Goal: Information Seeking & Learning: Learn about a topic

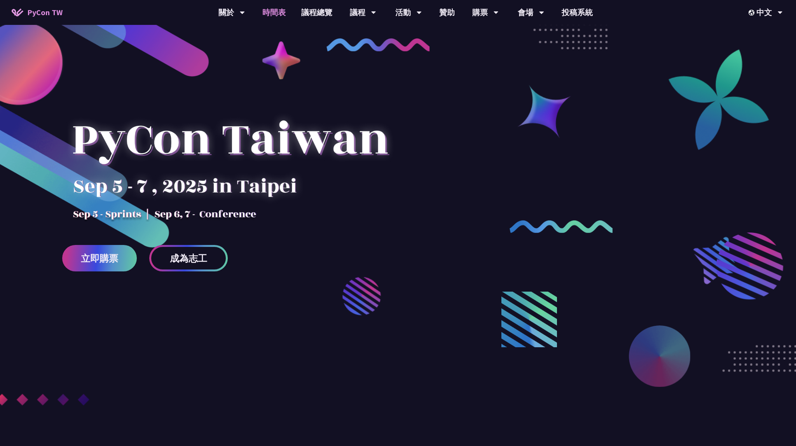
click at [268, 15] on link "時間表" at bounding box center [274, 12] width 39 height 25
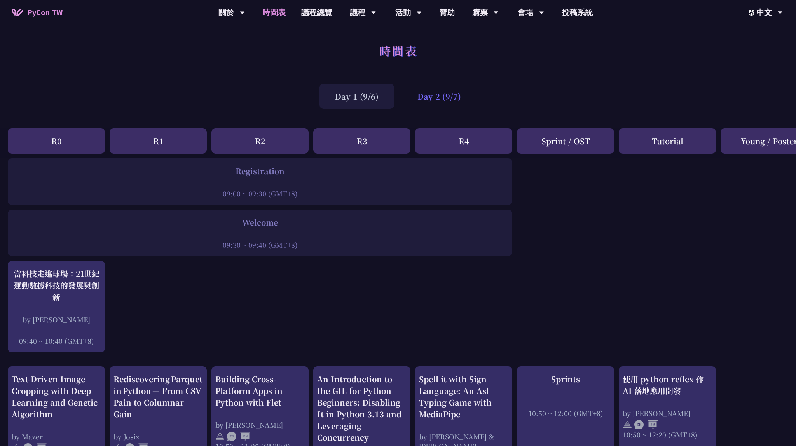
click at [460, 97] on div "Day 2 (9/7)" at bounding box center [439, 96] width 75 height 25
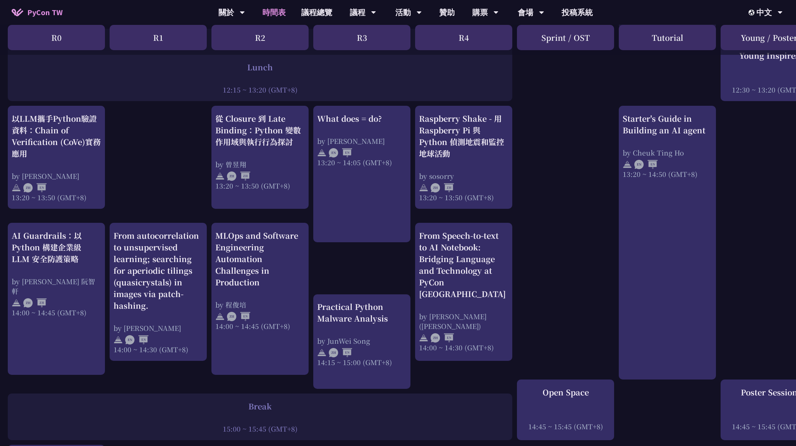
scroll to position [698, 0]
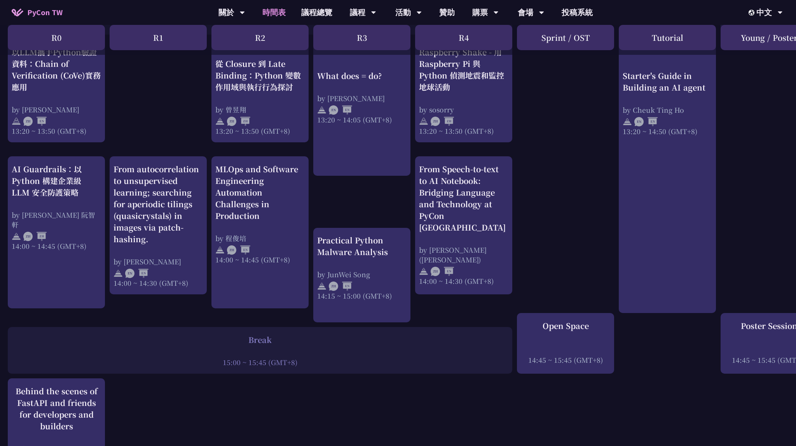
click at [198, 326] on div "print("Hello World")，然後呢？ by [PERSON_NAME] 10:50 ~ 11:35 (GMT+8) What does = do…" at bounding box center [413, 60] width 826 height 1201
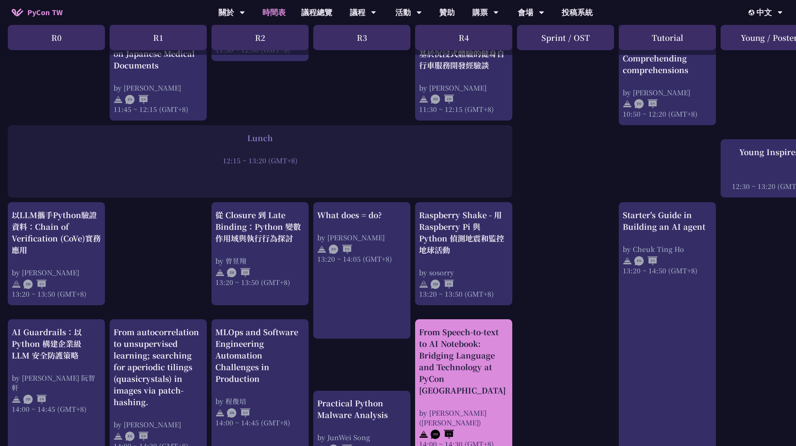
scroll to position [575, 0]
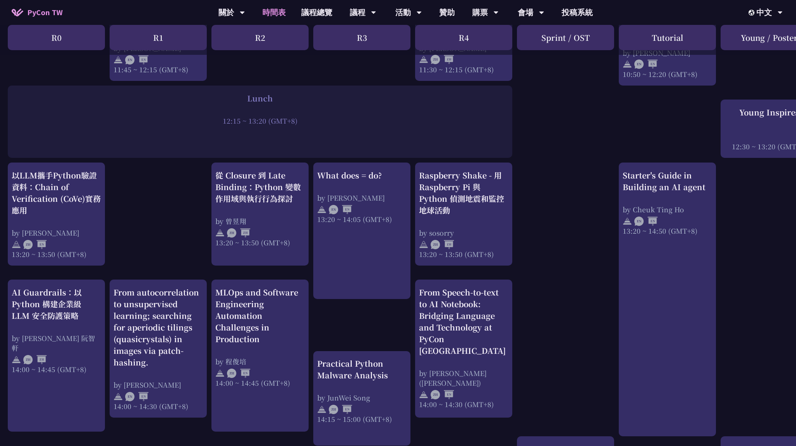
click at [592, 346] on div "print("Hello World")，然後呢？ by [PERSON_NAME] 10:50 ~ 11:35 (GMT+8) What does = do…" at bounding box center [413, 184] width 826 height 1201
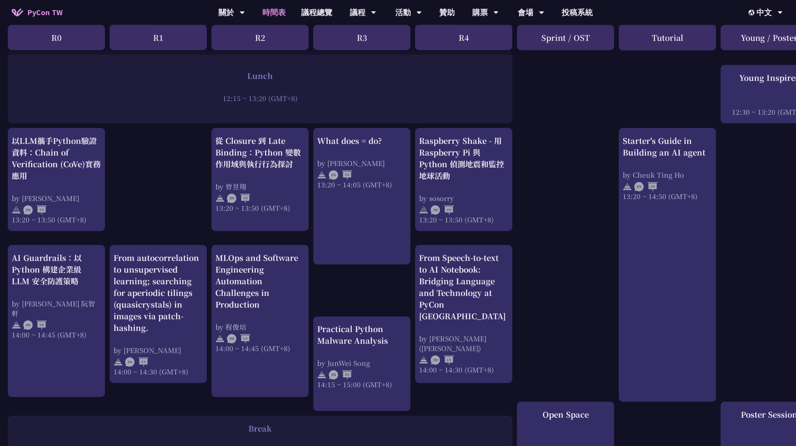
scroll to position [616, 0]
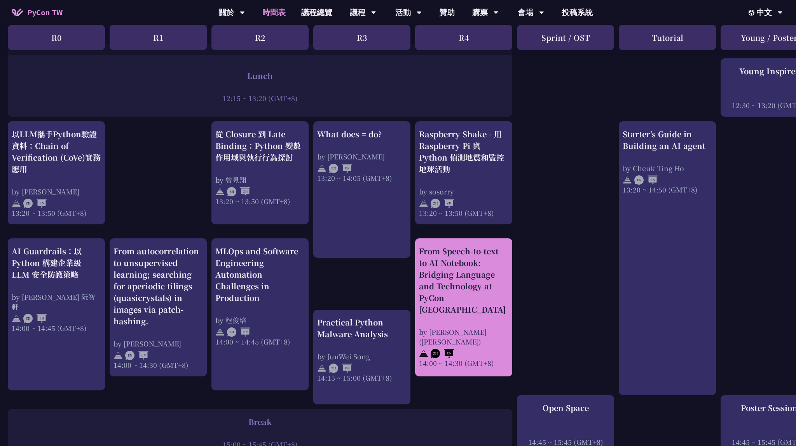
click at [493, 359] on link "From Speech-to-text to AI Notebook: Bridging Language and Technology at PyCon […" at bounding box center [463, 307] width 89 height 124
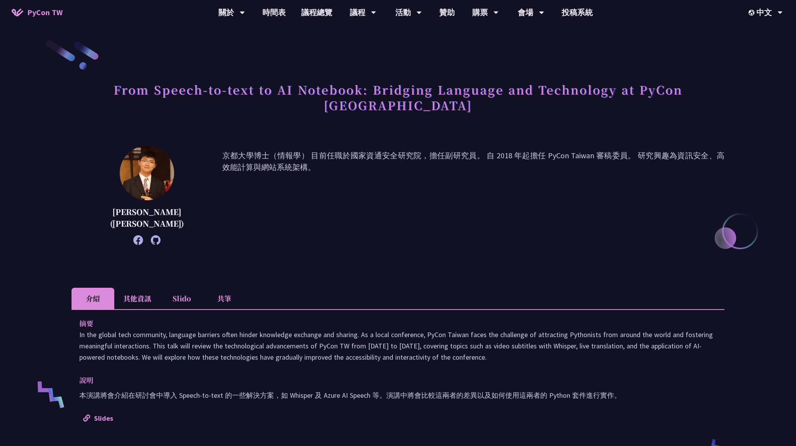
drag, startPoint x: 206, startPoint y: 146, endPoint x: 297, endPoint y: 165, distance: 93.4
click at [297, 165] on p "京都大學博士（情報學） 目前任職於國家資通安全研究院，擔任副研究員。 自 2018 年起擔任 PyCon Taiwan 審稿委員。 研究興趣為資訊安全、高效能…" at bounding box center [473, 195] width 502 height 91
click at [298, 166] on p "京都大學博士（情報學） 目前任職於國家資通安全研究院，擔任副研究員。 自 2018 年起擔任 PyCon Taiwan 審稿委員。 研究興趣為資訊安全、高效能…" at bounding box center [473, 195] width 502 height 91
drag, startPoint x: 302, startPoint y: 166, endPoint x: 190, endPoint y: 138, distance: 116.3
click at [222, 150] on p "京都大學博士（情報學） 目前任職於國家資通安全研究院，擔任副研究員。 自 2018 年起擔任 PyCon Taiwan 審稿委員。 研究興趣為資訊安全、高效能…" at bounding box center [473, 195] width 502 height 91
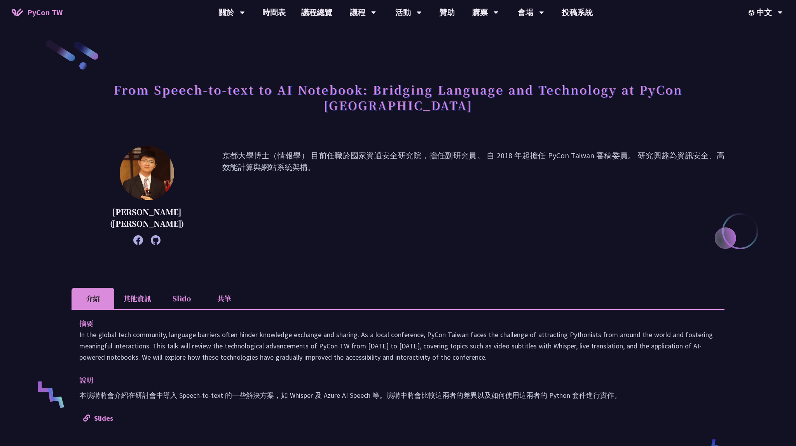
click at [222, 150] on p "京都大學博士（情報學） 目前任職於國家資通安全研究院，擔任副研究員。 自 2018 年起擔任 PyCon Taiwan 審稿委員。 研究興趣為資訊安全、高效能…" at bounding box center [473, 195] width 502 height 91
drag, startPoint x: 197, startPoint y: 143, endPoint x: 250, endPoint y: 161, distance: 55.6
click at [246, 159] on p "京都大學博士（情報學） 目前任職於國家資通安全研究院，擔任副研究員。 自 2018 年起擔任 PyCon Taiwan 審稿委員。 研究興趣為資訊安全、高效能…" at bounding box center [473, 195] width 502 height 91
click at [250, 161] on p "京都大學博士（情報學） 目前任職於國家資通安全研究院，擔任副研究員。 自 2018 年起擔任 PyCon Taiwan 審稿委員。 研究興趣為資訊安全、高效能…" at bounding box center [473, 195] width 502 height 91
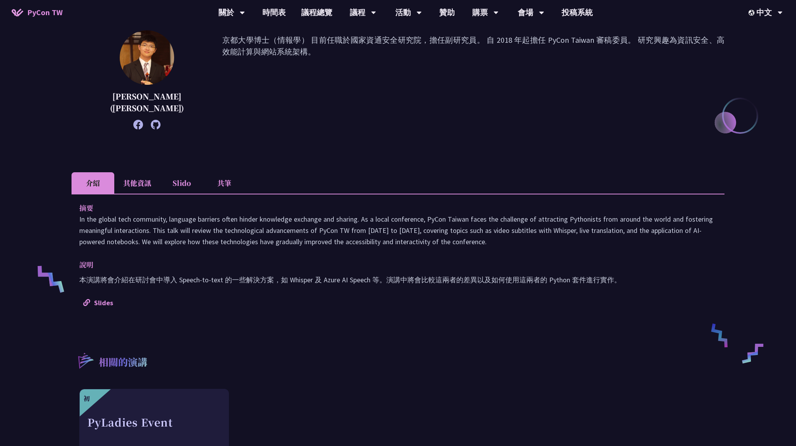
scroll to position [164, 0]
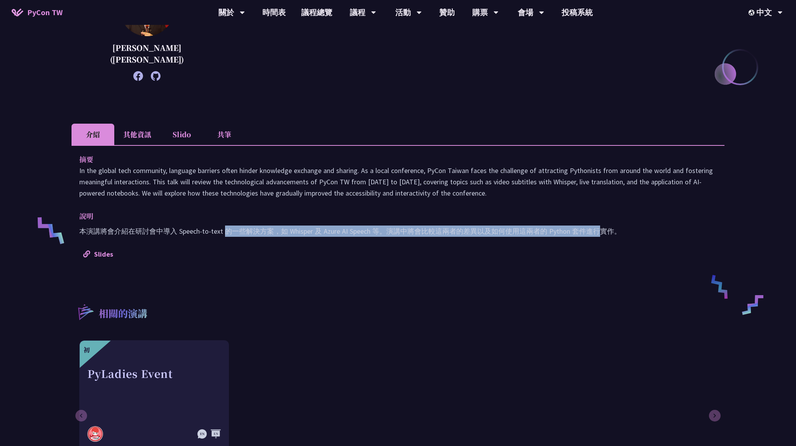
drag, startPoint x: 224, startPoint y: 214, endPoint x: 604, endPoint y: 218, distance: 380.6
click at [603, 225] on p "本演講將會介紹在研討會中導入 Speech-to-text 的一些解決方案，如 Whisper 及 Azure AI Speech 等。演講中將會比較這兩者的…" at bounding box center [398, 230] width 638 height 11
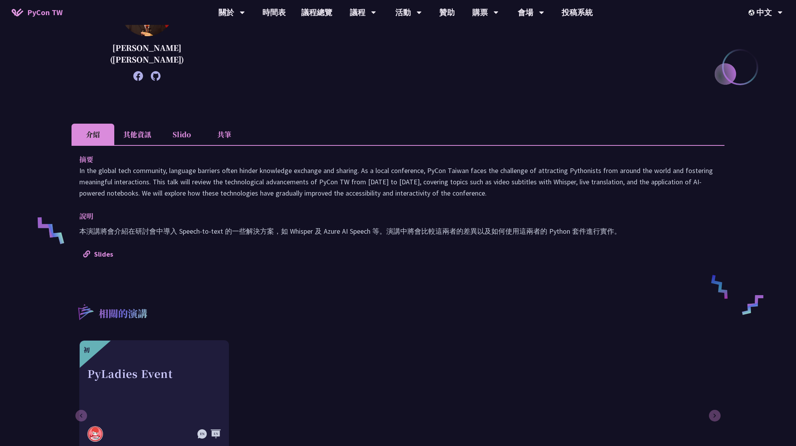
click at [502, 252] on div "From Speech-to-text to AI Notebook: Bridging Language and Technology at PyCon T…" at bounding box center [398, 190] width 653 height 630
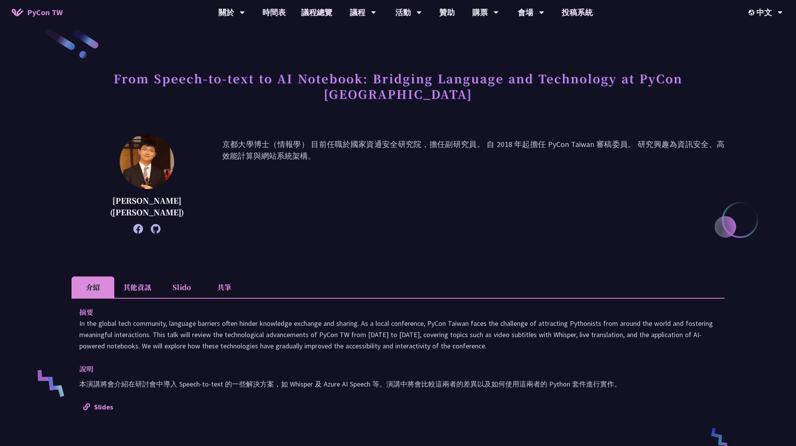
scroll to position [0, 0]
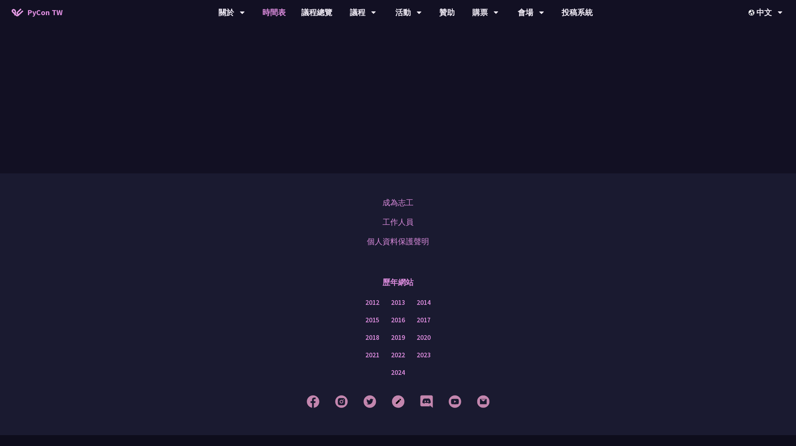
scroll to position [616, 0]
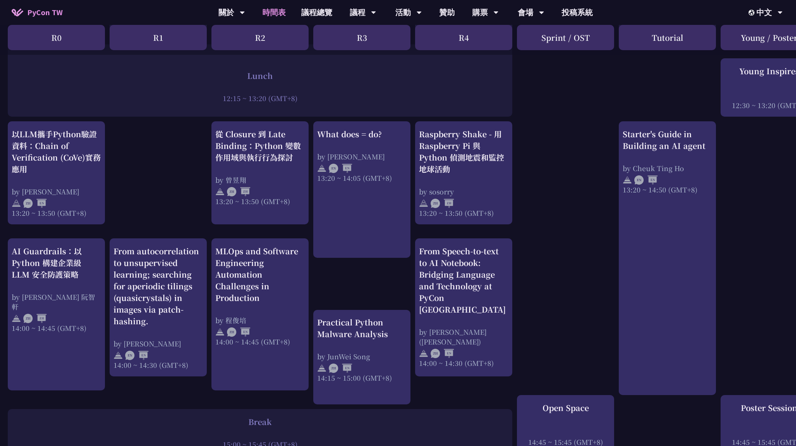
click at [596, 284] on div "print("Hello World")，然後呢？ by [PERSON_NAME] 10:50 ~ 11:35 (GMT+8) What does = do…" at bounding box center [413, 142] width 826 height 1201
click at [158, 172] on div "print("Hello World")，然後呢？ by [PERSON_NAME] 10:50 ~ 11:35 (GMT+8) What does = do…" at bounding box center [413, 142] width 826 height 1201
click at [563, 310] on div "print("Hello World")，然後呢？ by [PERSON_NAME] 10:50 ~ 11:35 (GMT+8) What does = do…" at bounding box center [413, 142] width 826 height 1201
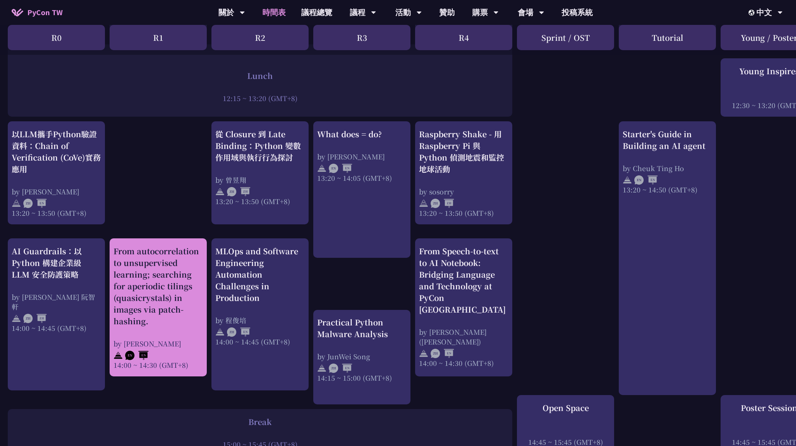
click at [176, 292] on div "From autocorrelation to unsupervised learning; searching for aperiodic tilings …" at bounding box center [158, 286] width 89 height 82
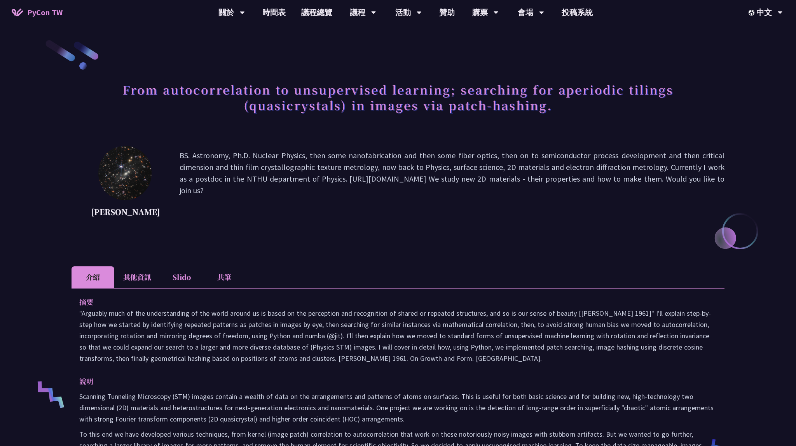
drag, startPoint x: 165, startPoint y: 152, endPoint x: 210, endPoint y: 198, distance: 64.6
click at [210, 197] on p "BS. Astronomy, Ph.D. Nuclear Physics, then some nanofabrication and then some f…" at bounding box center [452, 185] width 545 height 70
click at [210, 198] on p "BS. Astronomy, Ph.D. Nuclear Physics, then some nanofabrication and then some f…" at bounding box center [452, 185] width 545 height 70
drag, startPoint x: 166, startPoint y: 155, endPoint x: 217, endPoint y: 156, distance: 51.3
click at [216, 156] on p "BS. Astronomy, Ph.D. Nuclear Physics, then some nanofabrication and then some f…" at bounding box center [452, 185] width 545 height 70
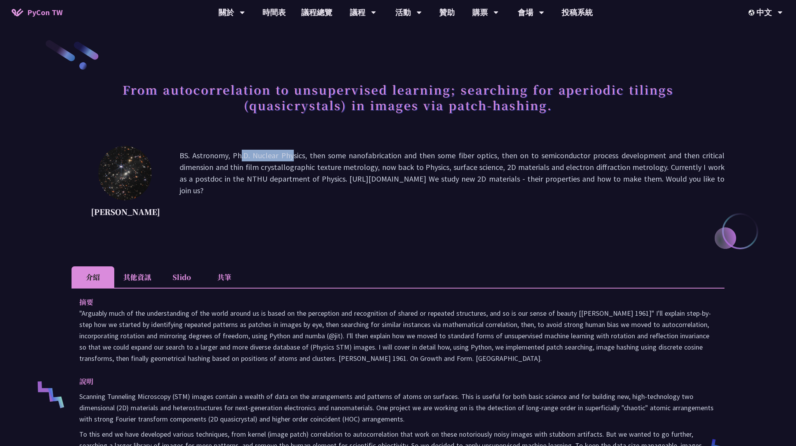
click at [218, 156] on p "BS. Astronomy, Ph.D. Nuclear Physics, then some nanofabrication and then some f…" at bounding box center [452, 185] width 545 height 70
drag, startPoint x: 217, startPoint y: 155, endPoint x: 491, endPoint y: 204, distance: 278.5
click at [491, 204] on p "BS. Astronomy, Ph.D. Nuclear Physics, then some nanofabrication and then some f…" at bounding box center [452, 185] width 545 height 70
drag, startPoint x: 268, startPoint y: 153, endPoint x: 442, endPoint y: 209, distance: 182.9
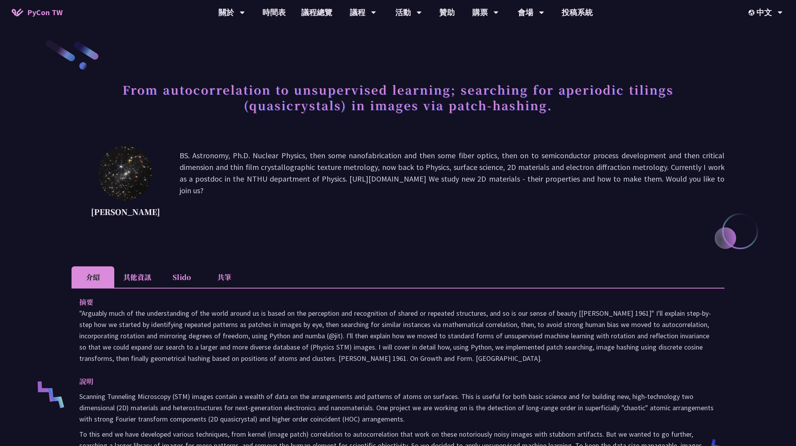
click at [440, 209] on p "BS. Astronomy, Ph.D. Nuclear Physics, then some nanofabrication and then some f…" at bounding box center [452, 185] width 545 height 70
click at [443, 209] on p "BS. Astronomy, Ph.D. Nuclear Physics, then some nanofabrication and then some f…" at bounding box center [452, 185] width 545 height 70
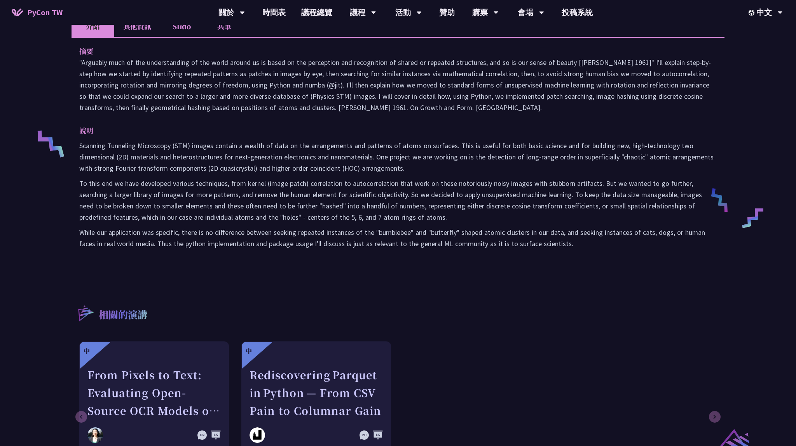
scroll to position [287, 0]
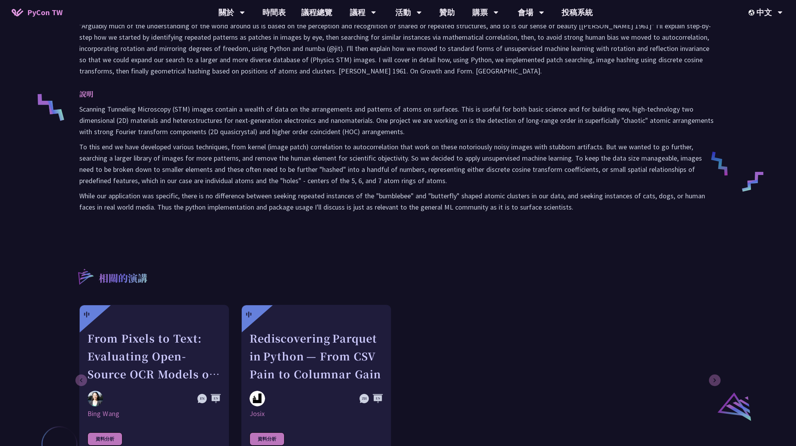
drag, startPoint x: 243, startPoint y: 105, endPoint x: 635, endPoint y: 242, distance: 415.8
click at [635, 232] on div "摘要 說明 Scanning Tunneling Microscopy (STM) images contain a wealth of data on th…" at bounding box center [398, 116] width 653 height 232
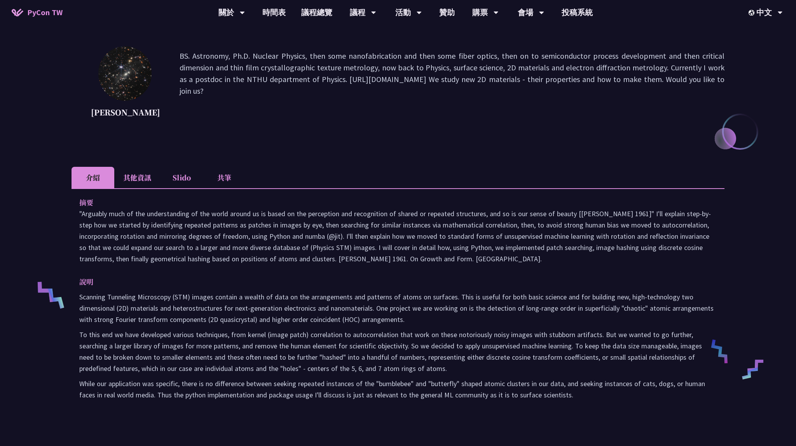
scroll to position [0, 0]
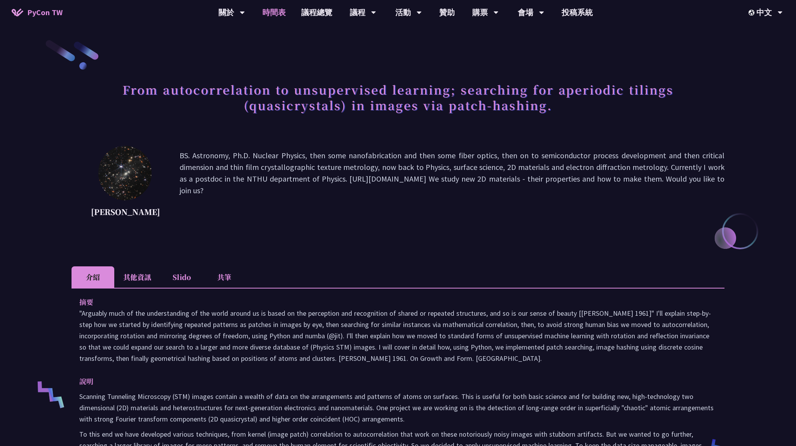
click at [279, 17] on link "時間表" at bounding box center [274, 12] width 39 height 25
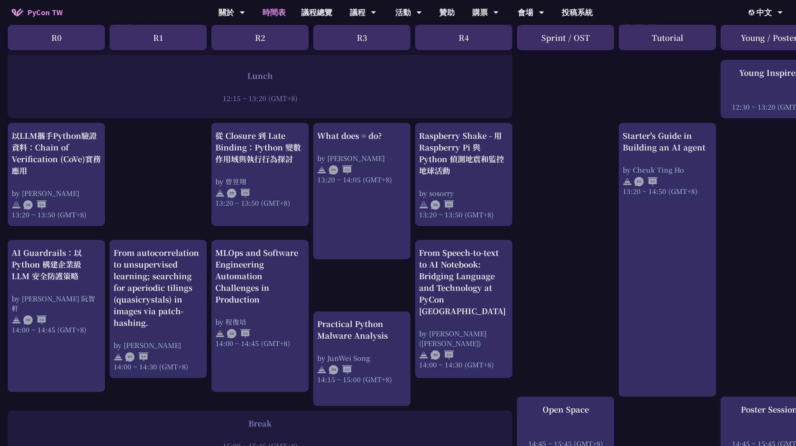
scroll to position [616, 0]
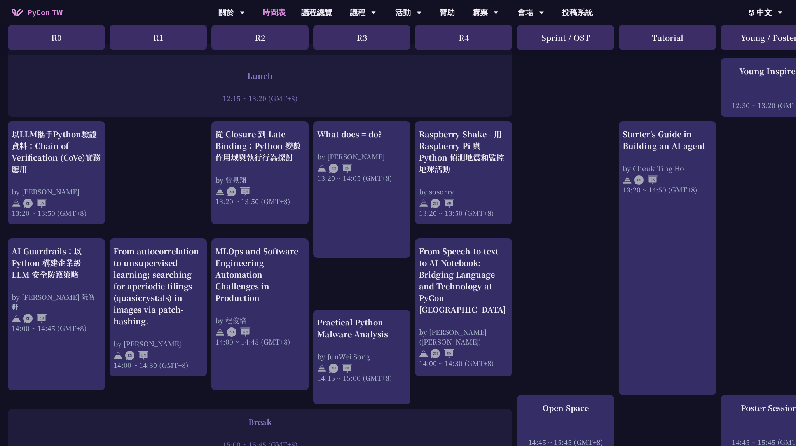
click at [367, 279] on div "print("Hello World")，然後呢？ by [PERSON_NAME] 10:50 ~ 11:35 (GMT+8) What does = do…" at bounding box center [413, 142] width 826 height 1201
click at [377, 283] on div "print("Hello World")，然後呢？ by [PERSON_NAME] 10:50 ~ 11:35 (GMT+8) What does = do…" at bounding box center [413, 142] width 826 height 1201
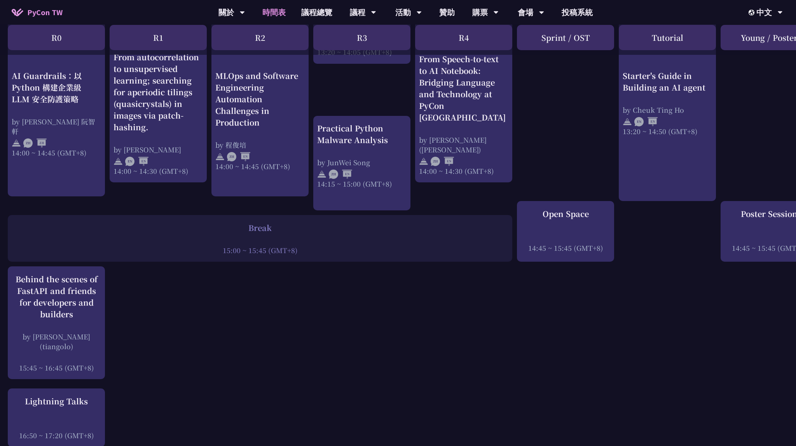
scroll to position [821, 0]
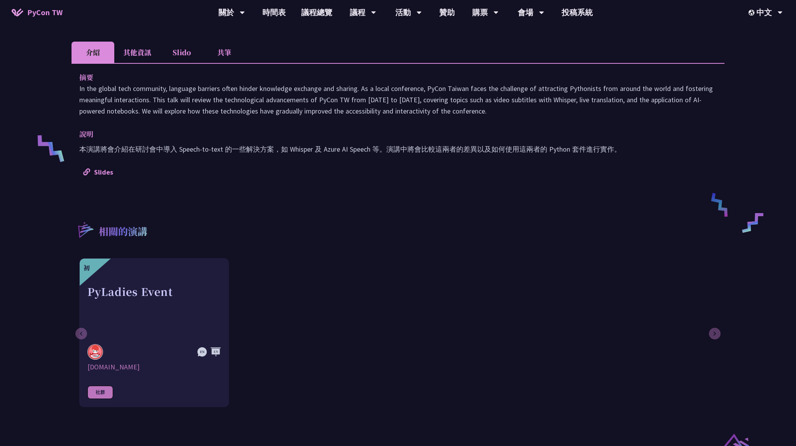
scroll to position [41, 0]
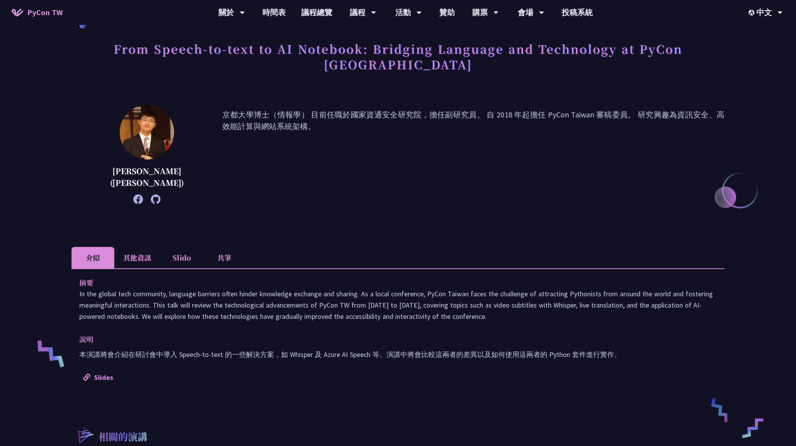
click at [483, 349] on p "本演講將會介紹在研討會中導入 Speech-to-text 的一些解決方案，如 Whisper 及 Azure AI Speech 等。演講中將會比較這兩者的…" at bounding box center [398, 354] width 638 height 11
click at [485, 308] on div "摘要 In the global tech community, language barriers often hinder knowledge excha…" at bounding box center [398, 329] width 653 height 122
drag, startPoint x: 470, startPoint y: 301, endPoint x: 307, endPoint y: 265, distance: 166.3
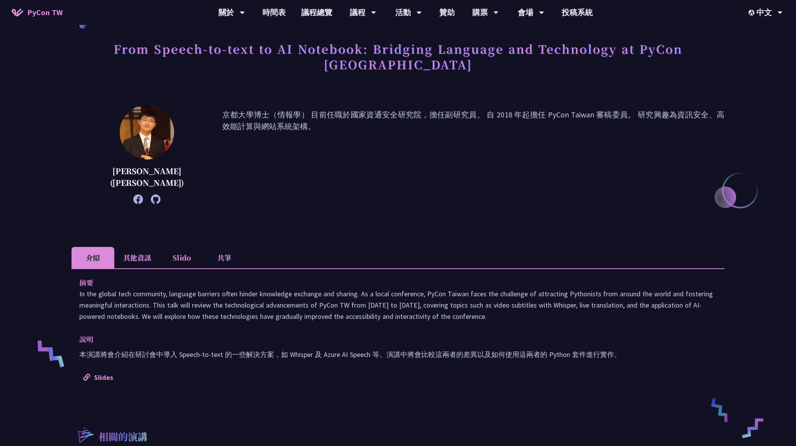
click at [307, 277] on div "摘要 In the global tech community, language barriers often hinder knowledge excha…" at bounding box center [398, 299] width 638 height 45
click at [308, 277] on p "摘要" at bounding box center [390, 282] width 622 height 11
drag, startPoint x: 156, startPoint y: 288, endPoint x: 522, endPoint y: 309, distance: 366.4
click at [522, 309] on div "摘要 In the global tech community, language barriers often hinder knowledge excha…" at bounding box center [398, 329] width 653 height 122
click at [523, 309] on div "摘要 In the global tech community, language barriers often hinder knowledge excha…" at bounding box center [398, 329] width 653 height 122
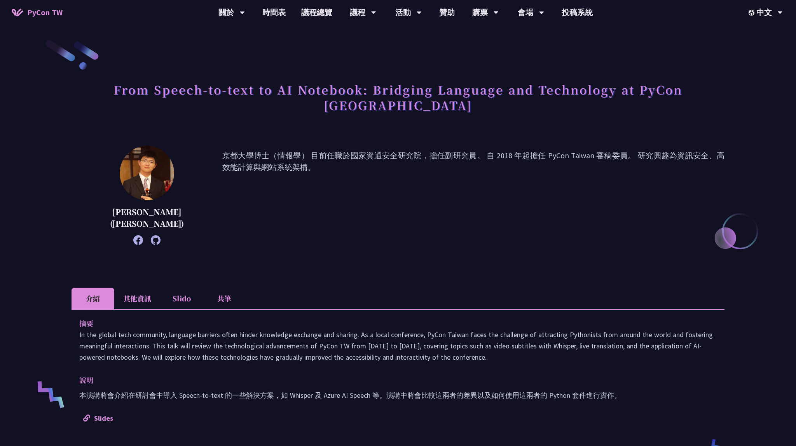
drag, startPoint x: 179, startPoint y: 138, endPoint x: 227, endPoint y: 153, distance: 50.4
click at [227, 153] on div "李昱勳 ([PERSON_NAME]) 京都大學博士（情報學） 目前任職於國家資通安全研究院，擔任副研究員。 自 2018 年起擔任 PyCon Taiwan…" at bounding box center [398, 195] width 653 height 99
click at [227, 153] on p "京都大學博士（情報學） 目前任職於國家資通安全研究院，擔任副研究員。 自 2018 年起擔任 PyCon Taiwan 審稿委員。 研究興趣為資訊安全、高效能…" at bounding box center [473, 195] width 502 height 91
drag, startPoint x: 228, startPoint y: 155, endPoint x: 183, endPoint y: 140, distance: 47.1
click at [222, 150] on p "京都大學博士（情報學） 目前任職於國家資通安全研究院，擔任副研究員。 自 2018 年起擔任 PyCon Taiwan 審稿委員。 研究興趣為資訊安全、高效能…" at bounding box center [473, 195] width 502 height 91
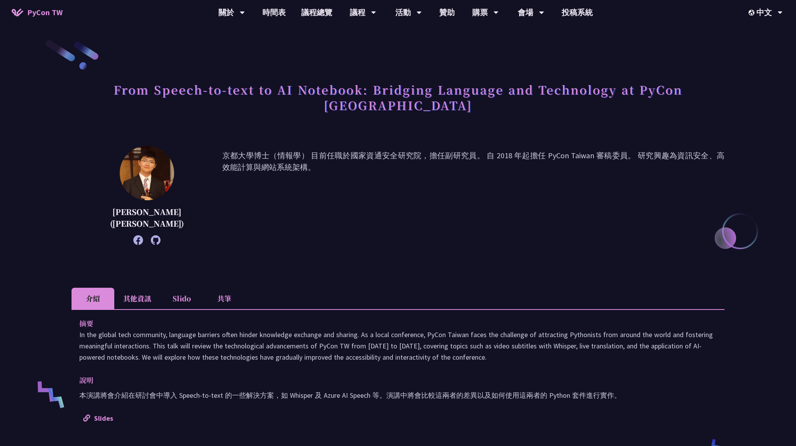
click at [222, 150] on p "京都大學博士（情報學） 目前任職於國家資通安全研究院，擔任副研究員。 自 2018 年起擔任 PyCon Taiwan 審稿委員。 研究興趣為資訊安全、高效能…" at bounding box center [473, 195] width 502 height 91
drag, startPoint x: 191, startPoint y: 138, endPoint x: 239, endPoint y: 153, distance: 50.3
click at [239, 153] on p "京都大學博士（情報學） 目前任職於國家資通安全研究院，擔任副研究員。 自 2018 年起擔任 PyCon Taiwan 審稿委員。 研究興趣為資訊安全、高效能…" at bounding box center [473, 195] width 502 height 91
drag, startPoint x: 235, startPoint y: 155, endPoint x: 179, endPoint y: 138, distance: 58.2
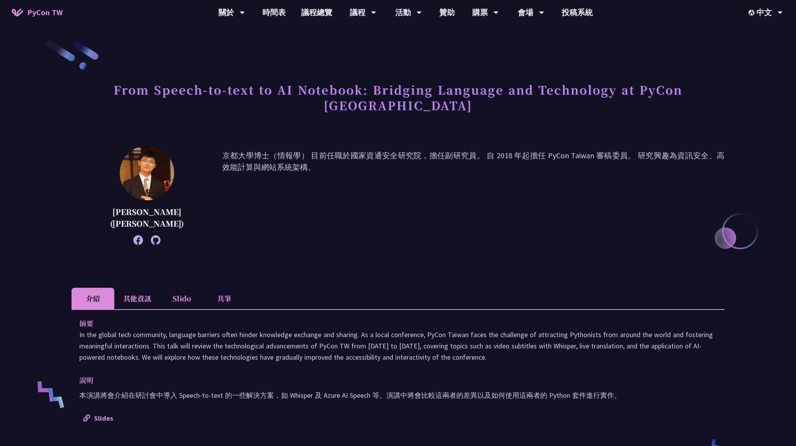
click at [179, 146] on div "李昱勳 (Yu-Hsun Lee) 京都大學博士（情報學） 目前任職於國家資通安全研究院，擔任副研究員。 自 2018 年起擔任 PyCon Taiwan 審…" at bounding box center [398, 195] width 653 height 99
click at [178, 146] on div "李昱勳 (Yu-Hsun Lee) 京都大學博士（情報學） 目前任職於國家資通安全研究院，擔任副研究員。 自 2018 年起擔任 PyCon Taiwan 審…" at bounding box center [398, 195] width 653 height 99
drag, startPoint x: 178, startPoint y: 130, endPoint x: 289, endPoint y: 156, distance: 114.6
click at [289, 156] on div "李昱勳 (Yu-Hsun Lee) 京都大學博士（情報學） 目前任職於國家資通安全研究院，擔任副研究員。 自 2018 年起擔任 PyCon Taiwan 審…" at bounding box center [398, 195] width 653 height 99
click at [290, 156] on p "京都大學博士（情報學） 目前任職於國家資通安全研究院，擔任副研究員。 自 2018 年起擔任 PyCon Taiwan 審稿委員。 研究興趣為資訊安全、高效能…" at bounding box center [473, 195] width 502 height 91
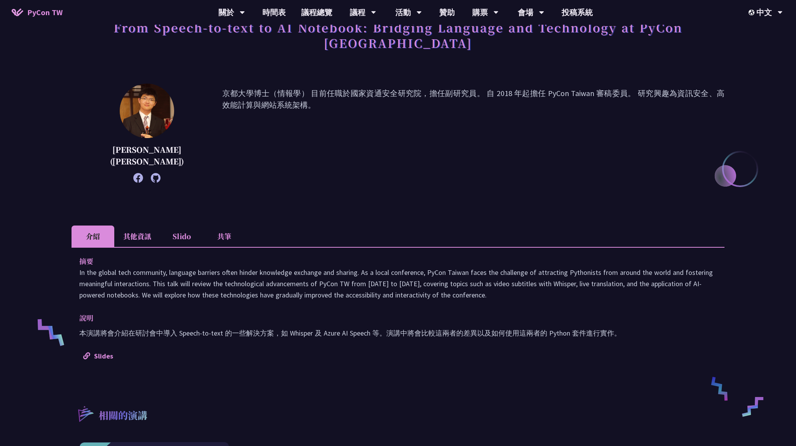
scroll to position [82, 0]
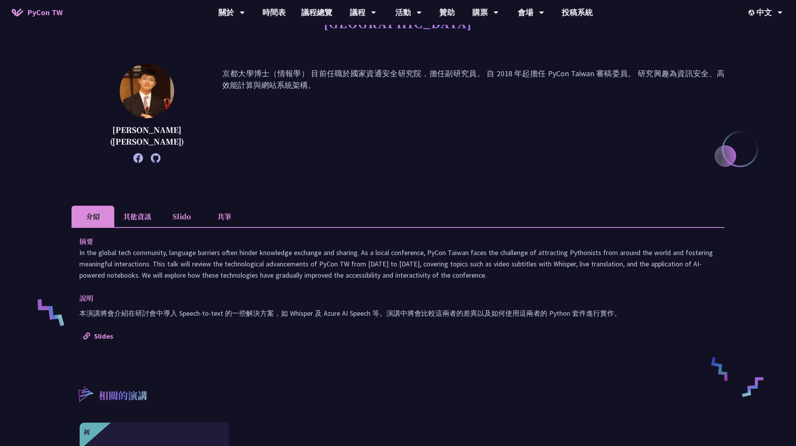
drag, startPoint x: 75, startPoint y: 236, endPoint x: 445, endPoint y: 265, distance: 370.9
click at [445, 265] on div "摘要 In the global tech community, language barriers often hinder knowledge excha…" at bounding box center [398, 288] width 653 height 122
click at [447, 264] on p "In the global tech community, language barriers often hinder knowledge exchange…" at bounding box center [398, 264] width 638 height 34
click at [390, 150] on div "李昱勳 (Yu-Hsun Lee) 京都大學博士（情報學） 目前任職於國家資通安全研究院，擔任副研究員。 自 2018 年起擔任 PyCon Taiwan 審…" at bounding box center [398, 125] width 653 height 122
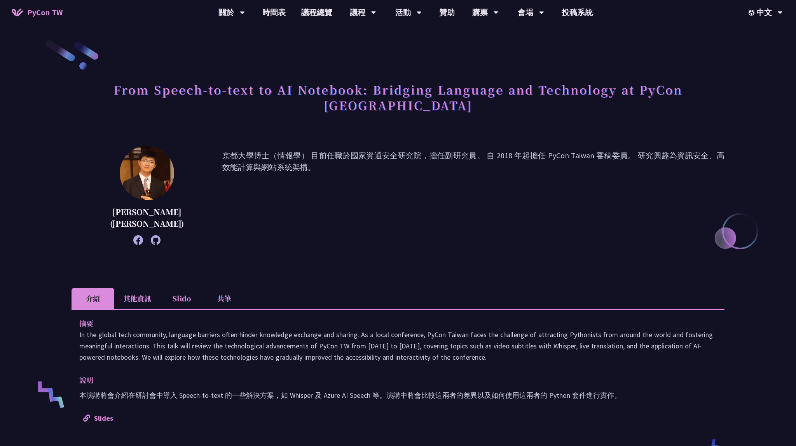
click at [125, 157] on img at bounding box center [147, 173] width 54 height 54
drag, startPoint x: 257, startPoint y: 170, endPoint x: 308, endPoint y: 181, distance: 51.6
click at [307, 181] on p "京都大學博士（情報學） 目前任職於國家資通安全研究院，擔任副研究員。 自 2018 年起擔任 PyCon Taiwan 審稿委員。 研究興趣為資訊安全、高效能…" at bounding box center [473, 195] width 502 height 91
click at [308, 181] on p "京都大學博士（情報學） 目前任職於國家資通安全研究院，擔任副研究員。 自 2018 年起擔任 PyCon Taiwan 審稿委員。 研究興趣為資訊安全、高效能…" at bounding box center [473, 195] width 502 height 91
